Goal: Check status: Check status

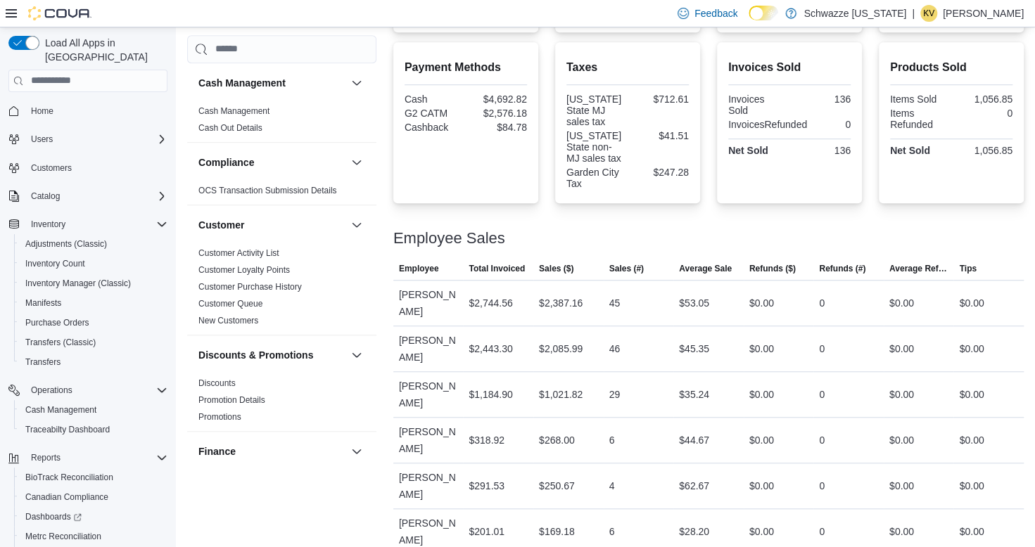
scroll to position [122, 0]
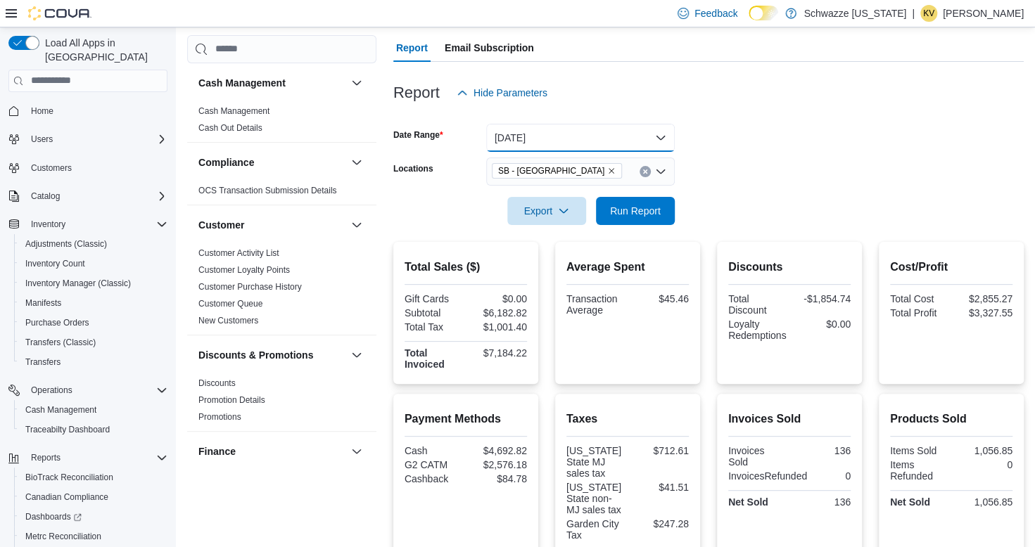
click at [543, 141] on button "Today" at bounding box center [580, 138] width 189 height 28
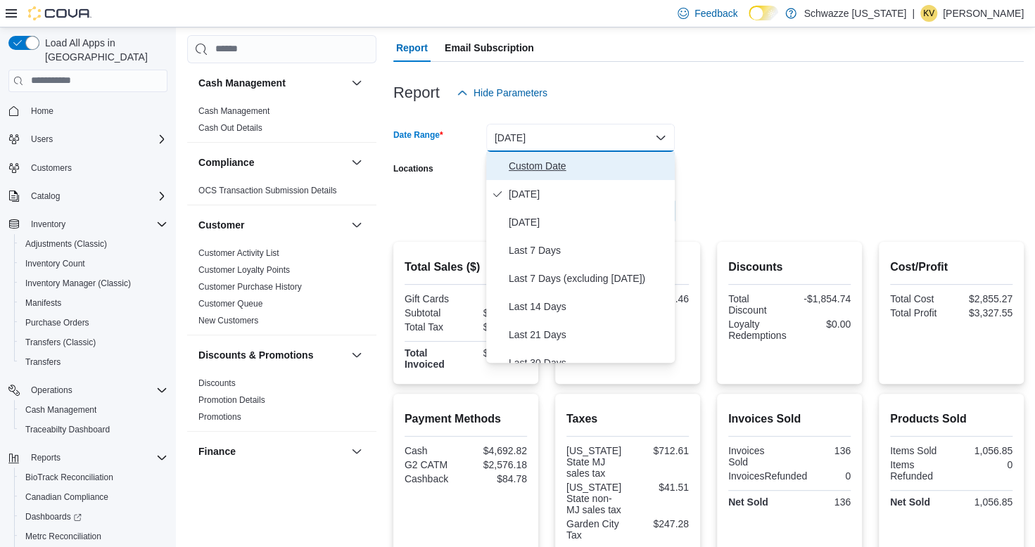
click at [536, 170] on span "Custom Date" at bounding box center [589, 166] width 160 height 17
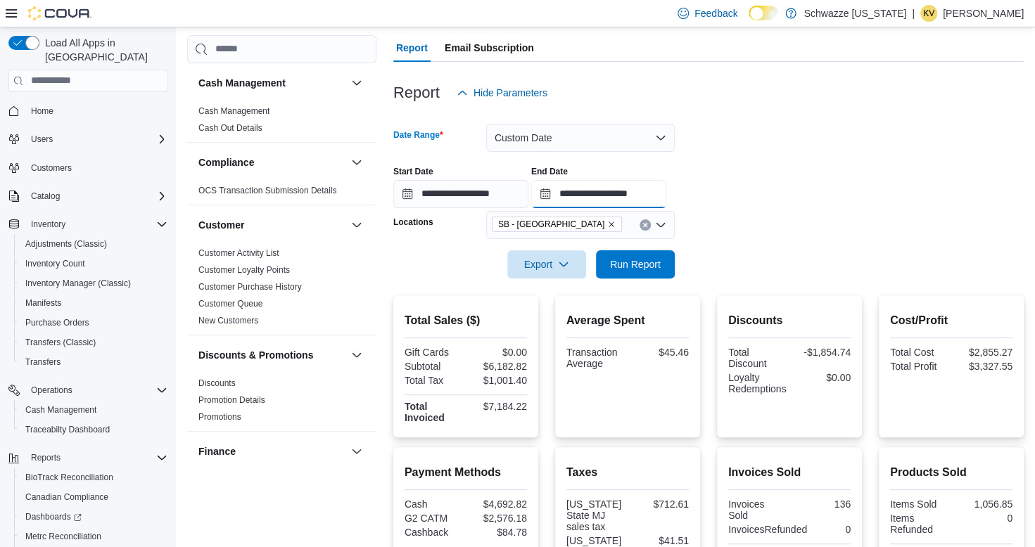
click at [646, 196] on input "**********" at bounding box center [598, 194] width 135 height 28
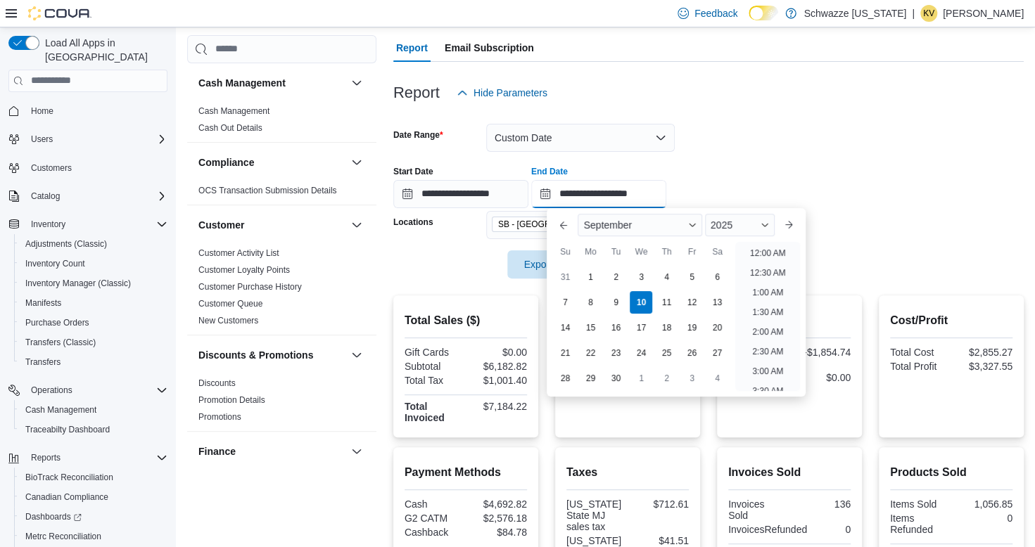
scroll to position [517, 0]
click at [773, 363] on li "4:00 PM" at bounding box center [768, 367] width 43 height 17
type input "**********"
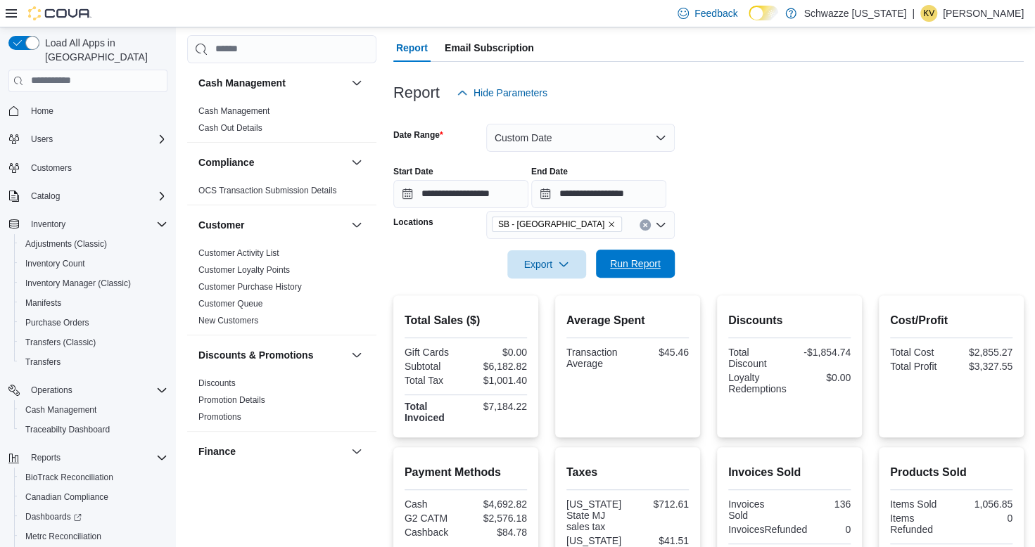
click at [621, 268] on span "Run Report" at bounding box center [635, 264] width 51 height 14
click at [619, 141] on button "Custom Date" at bounding box center [580, 138] width 189 height 28
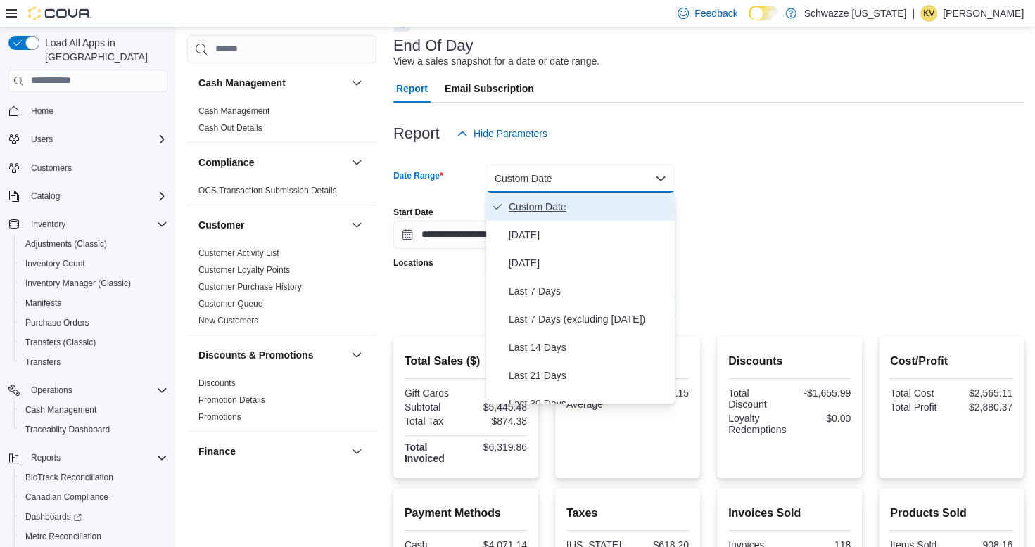
scroll to position [51, 0]
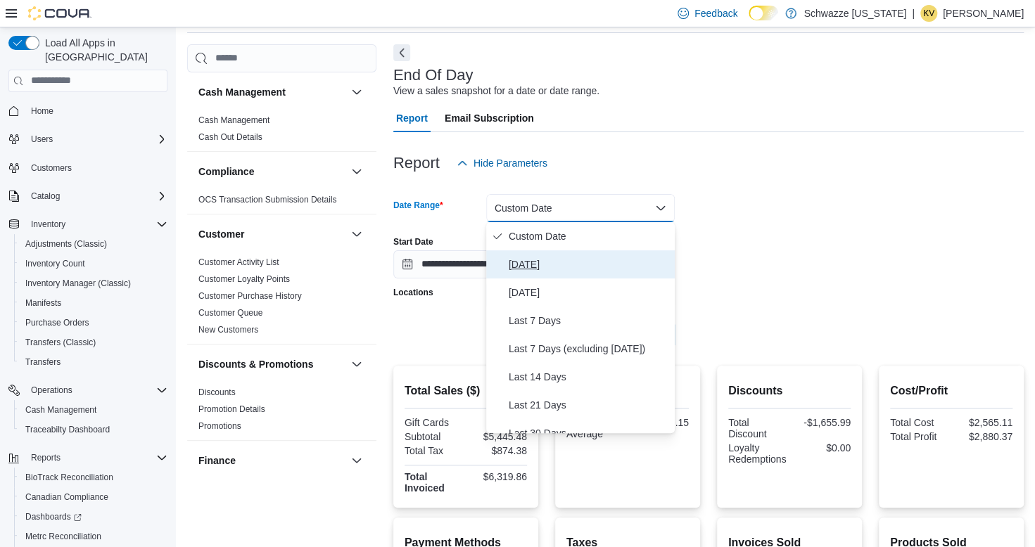
click at [526, 259] on span "Today" at bounding box center [589, 264] width 160 height 17
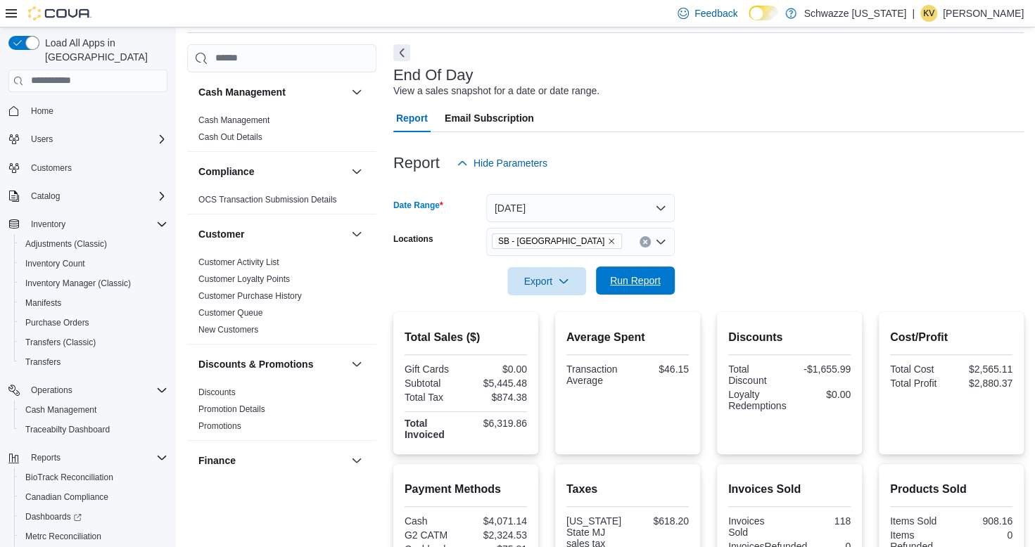
click at [617, 281] on span "Run Report" at bounding box center [635, 281] width 51 height 14
click at [729, 208] on form "Date Range Today Locations SB - Garden City Export Run Report" at bounding box center [708, 236] width 631 height 118
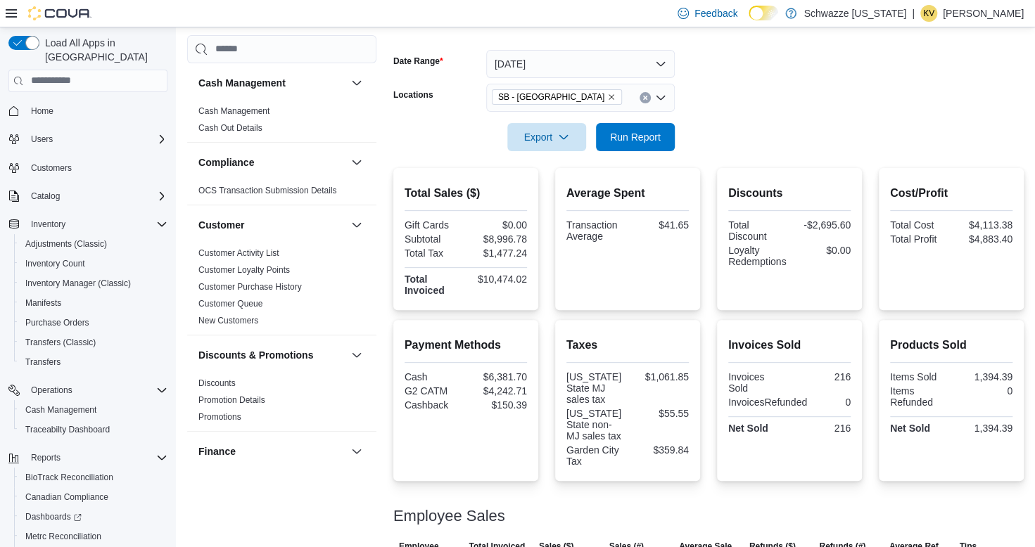
scroll to position [70, 0]
